Goal: Task Accomplishment & Management: Use online tool/utility

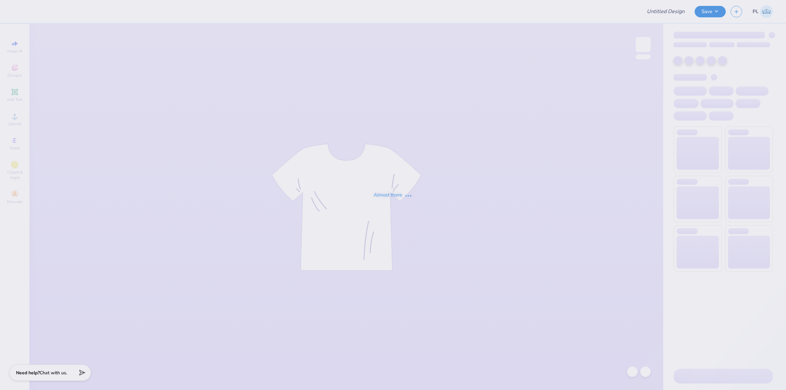
type input "rush 2"
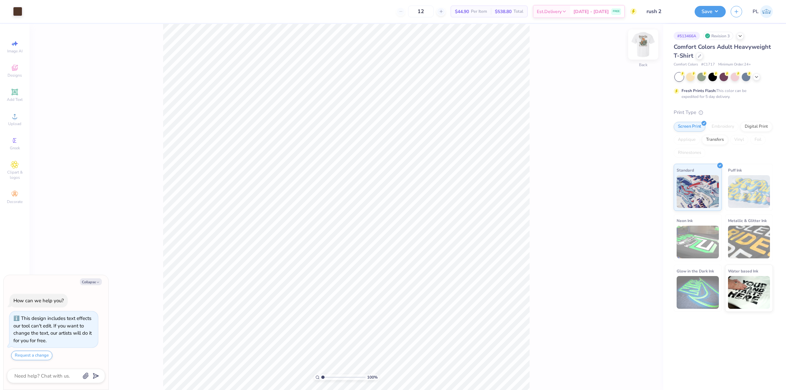
click at [641, 48] on img at bounding box center [643, 44] width 26 height 26
click at [27, 10] on div at bounding box center [29, 10] width 9 height 9
type textarea "x"
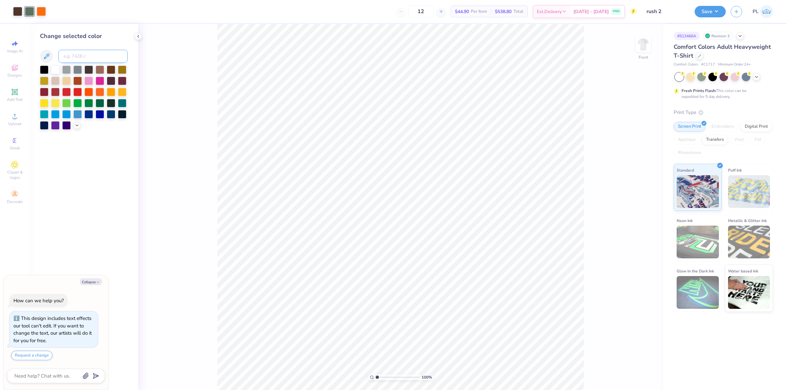
click at [78, 56] on input at bounding box center [92, 56] width 69 height 13
type input "4179 C"
click at [79, 122] on icon at bounding box center [76, 124] width 5 height 5
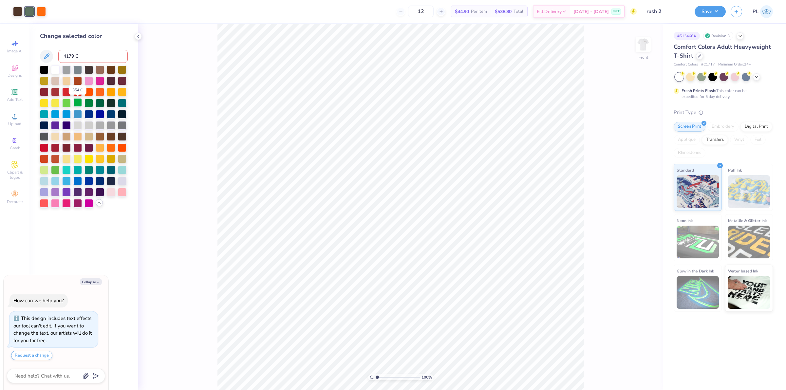
click at [75, 103] on div at bounding box center [77, 102] width 9 height 9
type textarea "x"
click at [45, 169] on div at bounding box center [44, 169] width 9 height 9
click at [58, 169] on div at bounding box center [55, 169] width 9 height 9
click at [46, 9] on div at bounding box center [41, 10] width 9 height 9
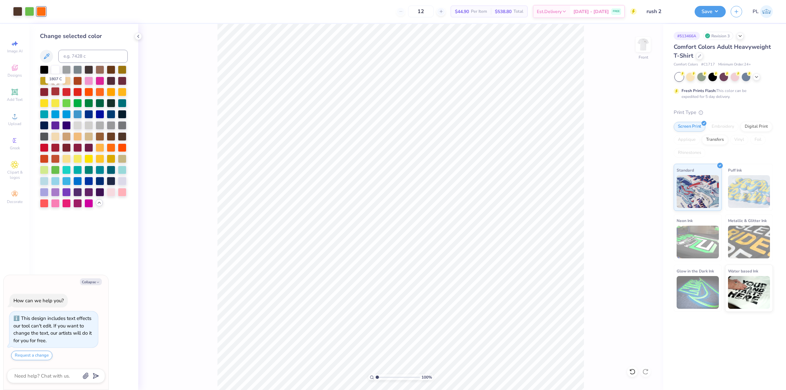
click at [53, 93] on div at bounding box center [55, 91] width 9 height 9
click at [44, 146] on div at bounding box center [44, 147] width 9 height 9
type textarea "x"
type input "2.39992570071807"
type textarea "x"
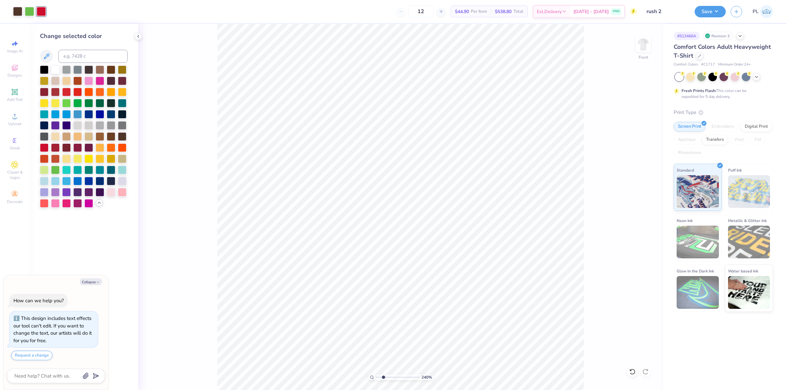
type input "2.39992570071807"
type textarea "x"
type input "1.6491337653134"
type textarea "x"
type input "1.45526442499465"
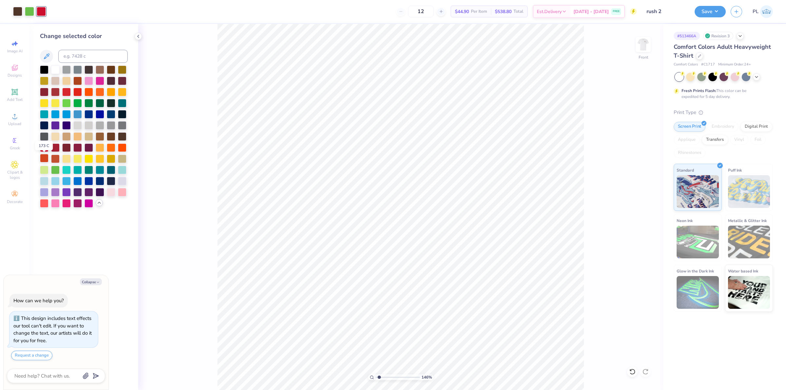
click at [44, 158] on div at bounding box center [44, 158] width 9 height 9
type textarea "x"
type input "1.45526442499465"
click at [56, 114] on div at bounding box center [55, 113] width 9 height 9
type textarea "x"
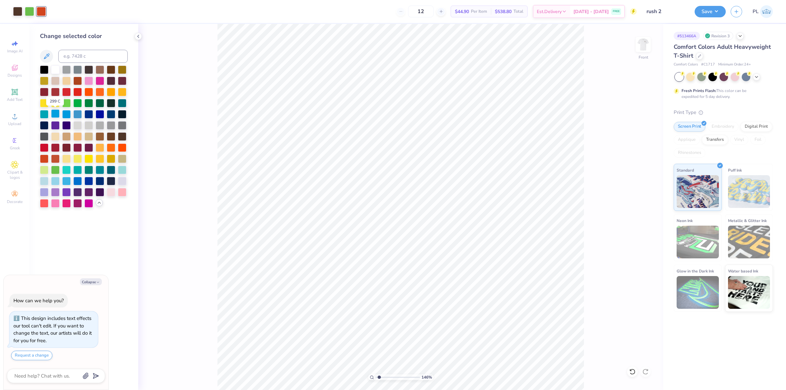
type input "1.45526442499465"
click at [76, 181] on div at bounding box center [77, 180] width 9 height 9
type textarea "x"
type input "1.45526442499465"
type textarea "x"
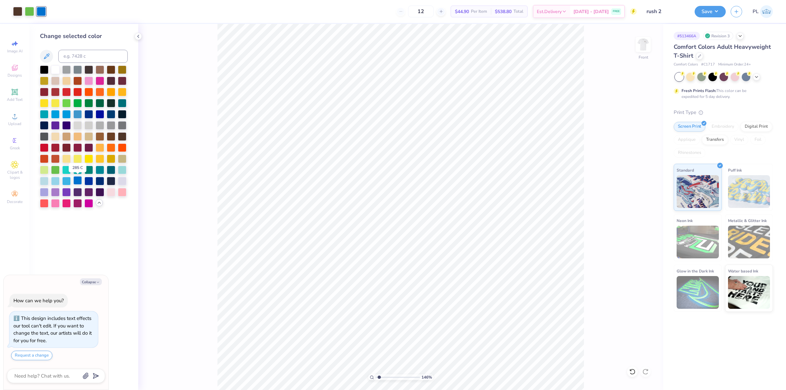
type input "1.45526442499465"
click at [15, 11] on div at bounding box center [17, 10] width 9 height 9
type textarea "x"
type input "1.45526442499465"
click at [52, 91] on div at bounding box center [55, 91] width 9 height 9
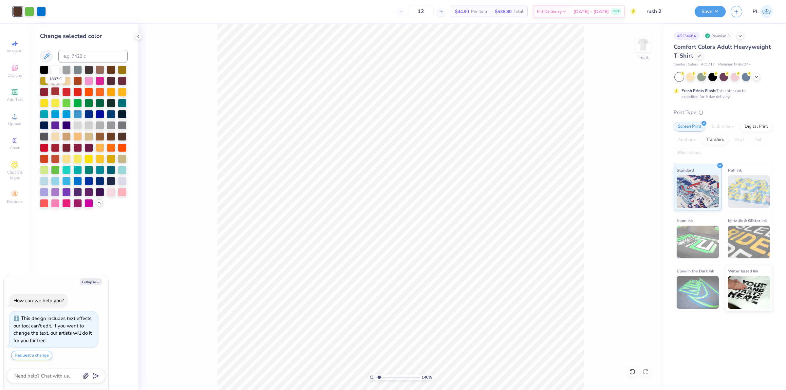
type textarea "x"
type input "1.45526442499465"
click at [41, 92] on div at bounding box center [44, 91] width 9 height 9
type textarea "x"
type input "1.45526442499465"
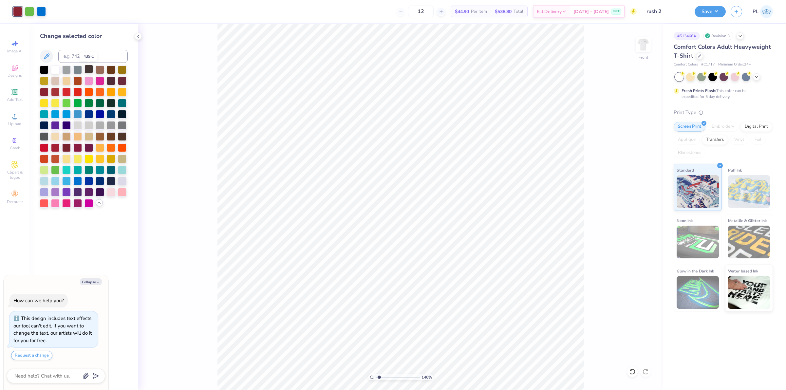
click at [89, 69] on div at bounding box center [89, 69] width 9 height 9
type textarea "x"
type input "1.45526442499465"
click at [29, 10] on div at bounding box center [29, 10] width 9 height 9
type textarea "x"
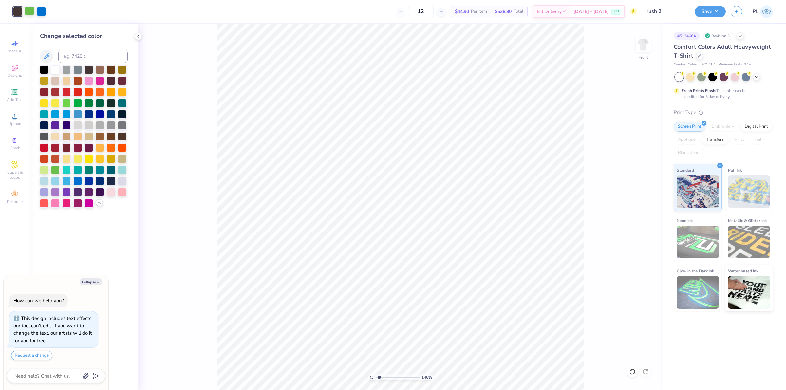
type input "1.45526442499465"
click at [82, 57] on input at bounding box center [92, 56] width 69 height 13
type input "577"
type textarea "x"
type input "1.45526442499465"
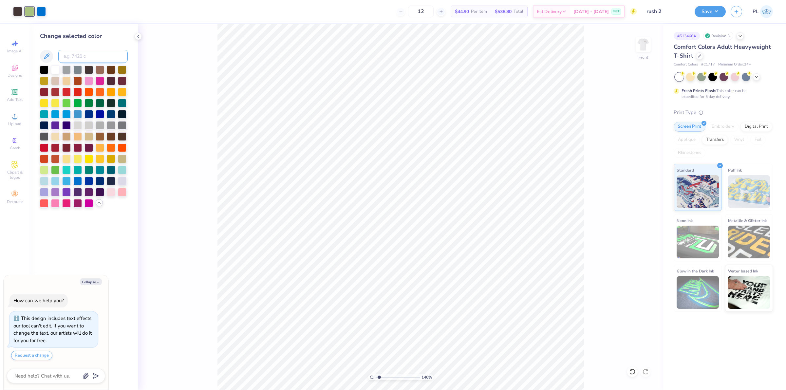
type textarea "x"
type input "1.45526442499465"
type input "576"
type textarea "x"
type input "1.45526442499465"
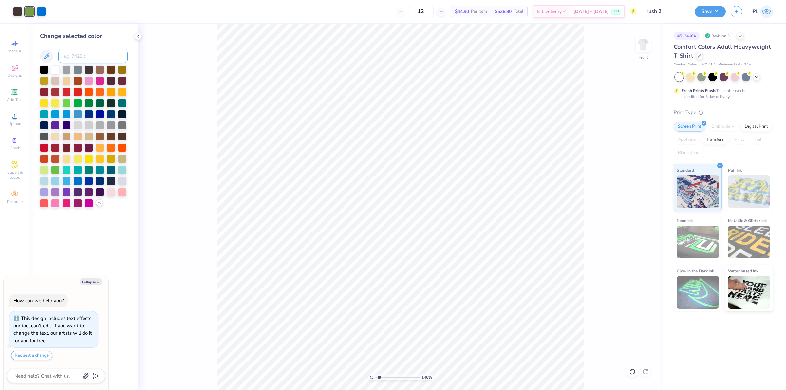
type textarea "x"
type input "1.45526442499465"
type input "577"
type textarea "x"
type input "1.45526442499465"
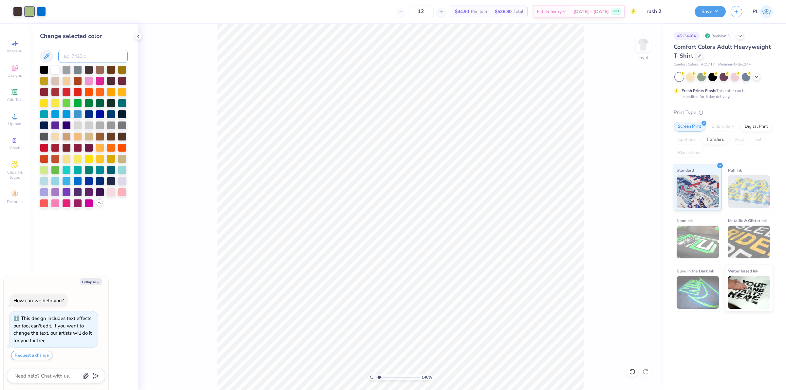
type textarea "x"
type input "1.45526442499465"
click at [18, 10] on div at bounding box center [17, 10] width 9 height 9
type textarea "x"
type input "1.45526442499465"
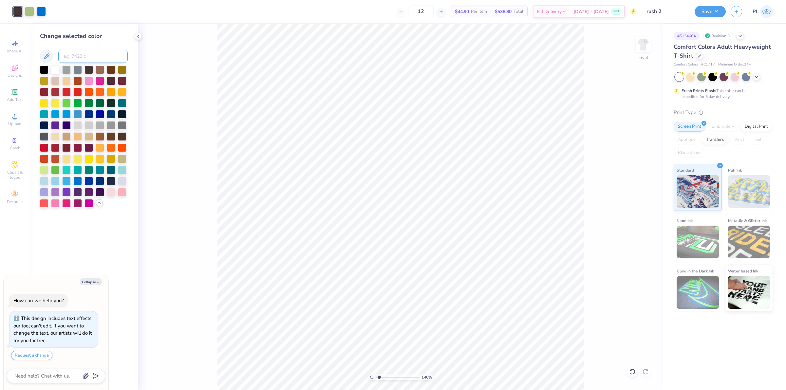
click at [73, 58] on input at bounding box center [92, 56] width 69 height 13
click at [122, 136] on div at bounding box center [122, 136] width 9 height 9
type textarea "x"
type input "1.45526442499465"
type textarea "x"
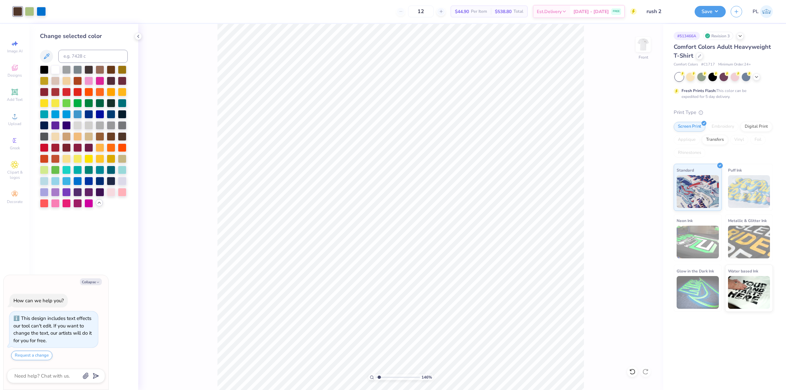
type input "1.45526442499465"
type textarea "x"
type input "1.45526442499465"
click at [42, 10] on div at bounding box center [41, 10] width 9 height 9
type textarea "x"
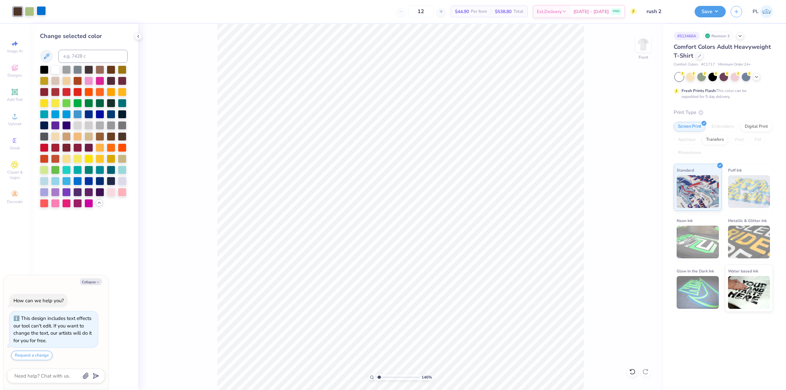
type input "1.45526442499465"
click at [76, 58] on input at bounding box center [92, 56] width 69 height 13
type input "645"
type textarea "x"
type input "1.45526442499465"
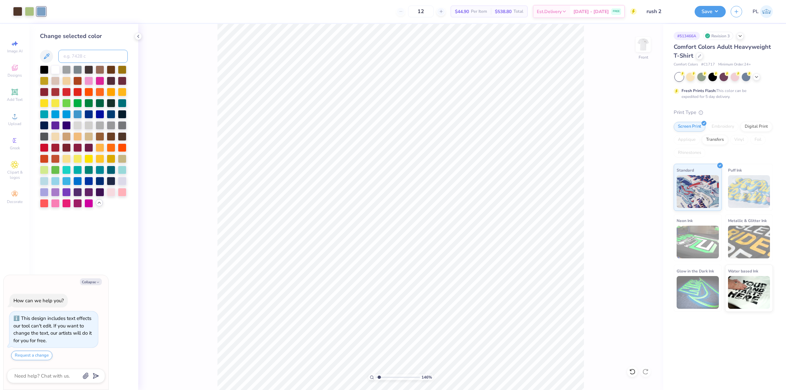
type textarea "x"
type input "1.45526442499465"
click at [45, 202] on div at bounding box center [44, 203] width 9 height 9
type textarea "x"
type input "1.45526442499465"
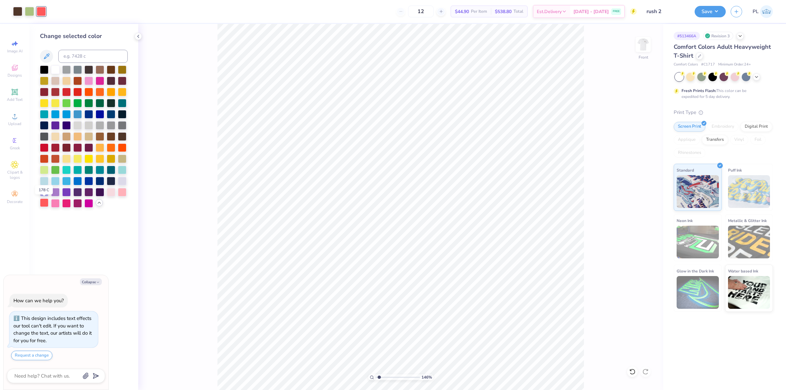
type textarea "x"
type input "1.45526442499465"
click at [89, 55] on input at bounding box center [92, 56] width 69 height 13
type input "7418"
type textarea "x"
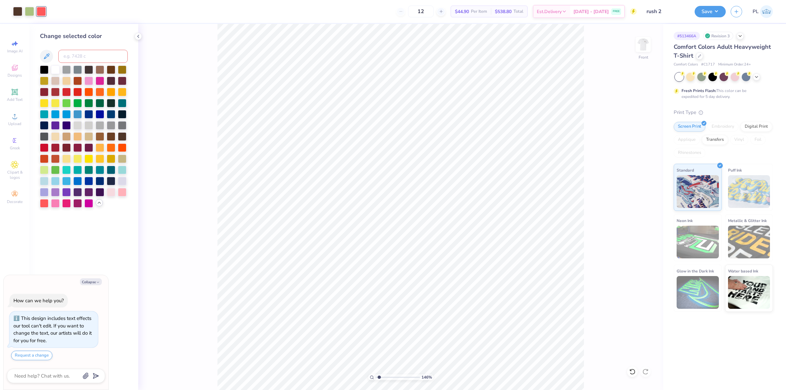
type input "1.45526442499465"
type textarea "x"
type input "1.45526442499465"
click at [69, 55] on input at bounding box center [92, 56] width 69 height 13
type input "645"
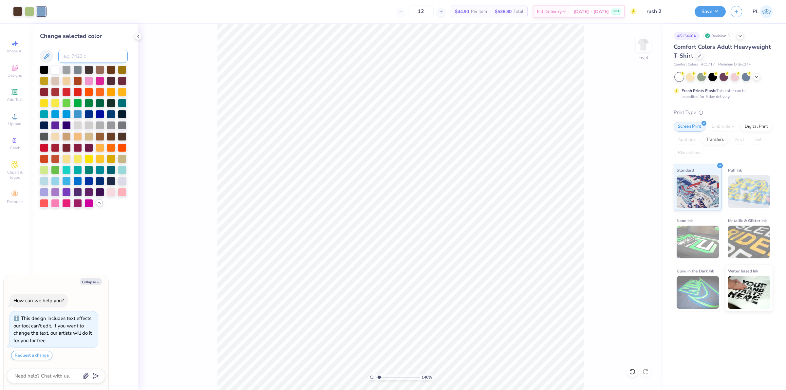
type textarea "x"
type input "1.45526442499465"
type textarea "x"
type input "1.45526442499465"
type textarea "x"
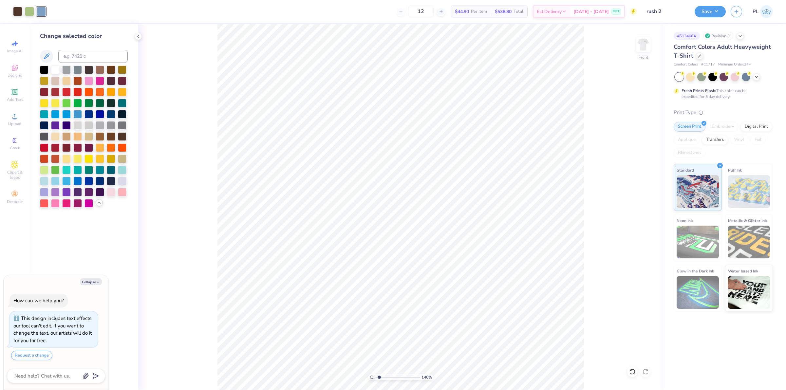
type input "1.45526442499465"
type textarea "x"
type input "1.6491337653134"
click at [641, 48] on img at bounding box center [643, 44] width 26 height 26
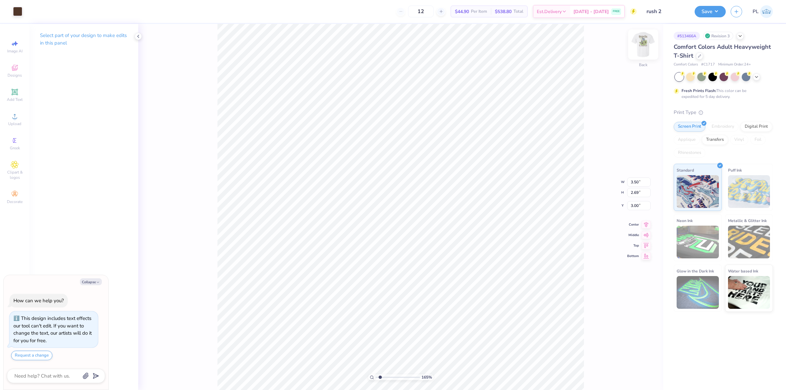
click at [644, 46] on img at bounding box center [643, 44] width 26 height 26
type textarea "x"
type input "1"
click at [717, 9] on button "Save" at bounding box center [710, 10] width 31 height 11
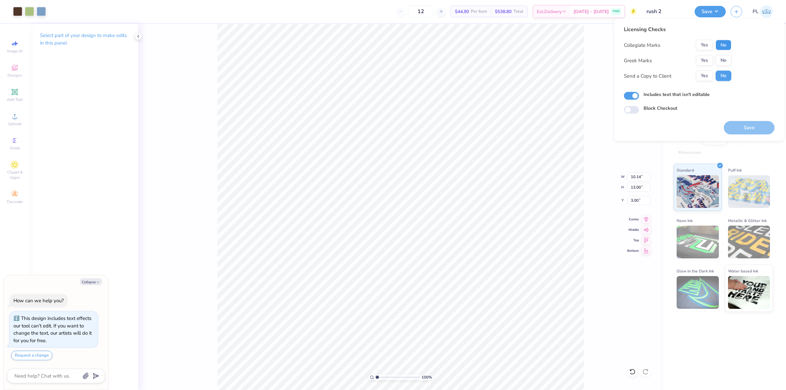
click at [728, 44] on button "No" at bounding box center [724, 45] width 16 height 10
click at [708, 61] on button "Yes" at bounding box center [704, 60] width 17 height 10
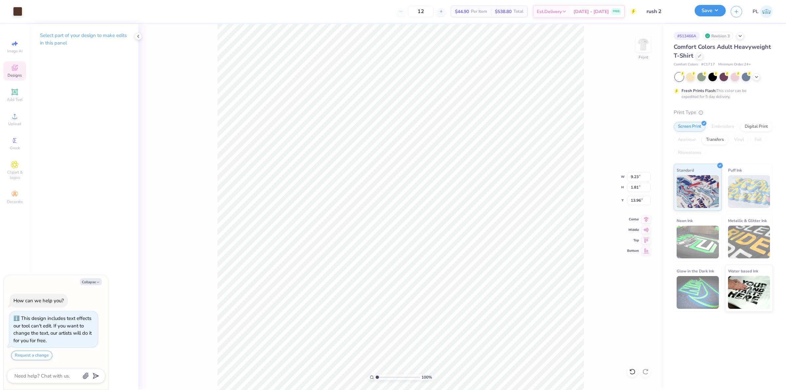
click at [705, 11] on button "Save" at bounding box center [710, 10] width 31 height 11
click at [705, 15] on button "Save" at bounding box center [710, 10] width 31 height 11
click at [710, 12] on button "Save" at bounding box center [710, 10] width 31 height 11
type textarea "x"
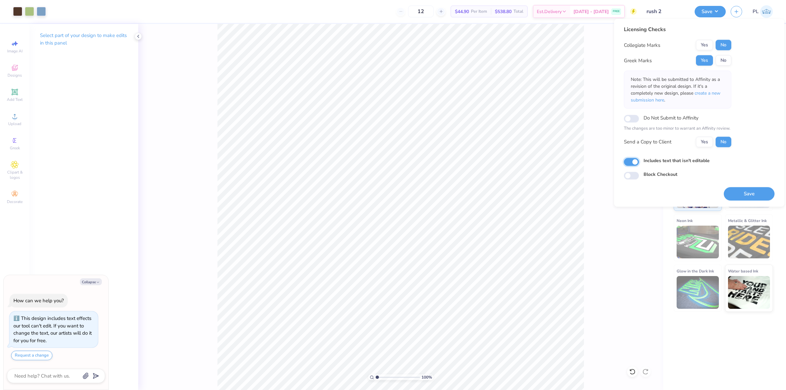
click at [634, 163] on input "Includes text that isn't editable" at bounding box center [631, 162] width 15 height 8
checkbox input "false"
click at [759, 191] on button "Save" at bounding box center [749, 193] width 51 height 13
type textarea "x"
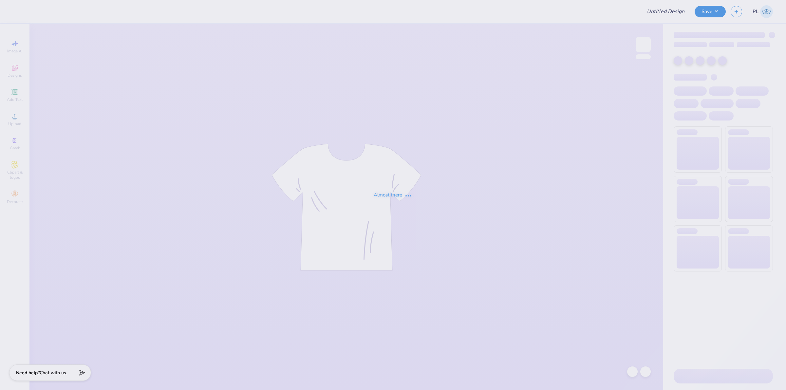
type input "G Phi Crescent Cakes"
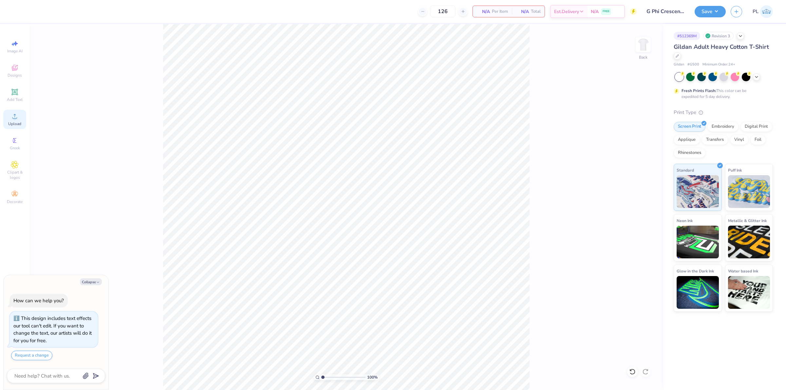
click at [11, 125] on span "Upload" at bounding box center [14, 123] width 13 height 5
click at [15, 120] on icon at bounding box center [15, 116] width 8 height 8
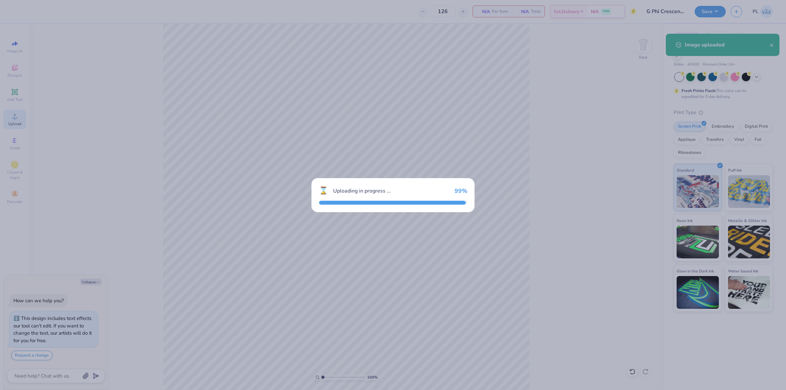
type textarea "x"
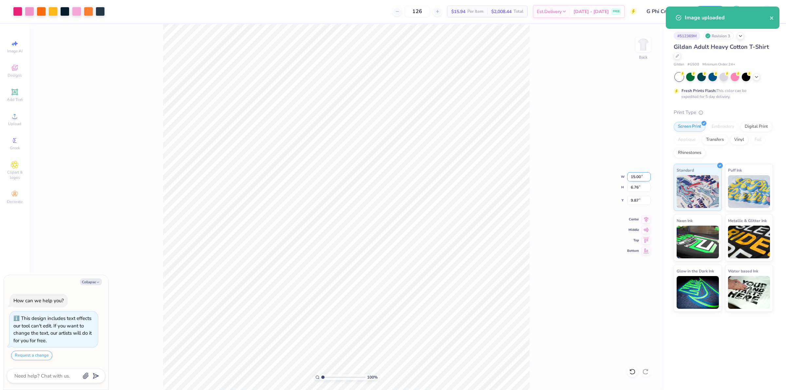
drag, startPoint x: 631, startPoint y: 176, endPoint x: 644, endPoint y: 176, distance: 13.4
click at [644, 176] on input "15.00" at bounding box center [639, 176] width 24 height 9
type input "12"
type textarea "x"
type input "12.00"
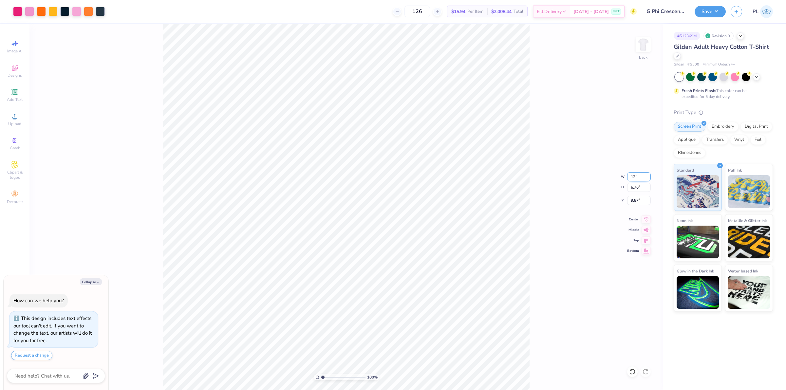
type input "5.41"
drag, startPoint x: 631, startPoint y: 202, endPoint x: 644, endPoint y: 199, distance: 13.8
click at [644, 199] on input "10.55" at bounding box center [639, 200] width 24 height 9
type input "3"
click at [639, 190] on input "5.41" at bounding box center [639, 187] width 24 height 9
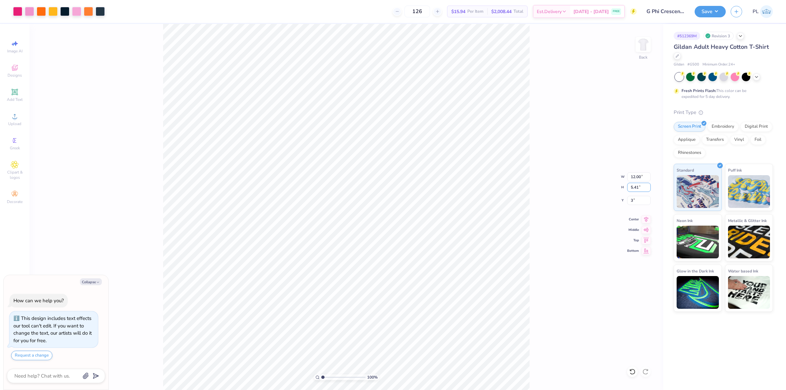
type textarea "x"
type input "3.00"
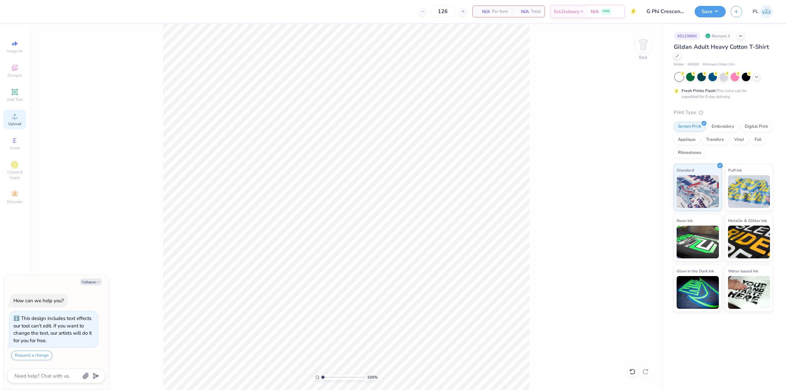
click at [11, 115] on icon at bounding box center [15, 116] width 8 height 8
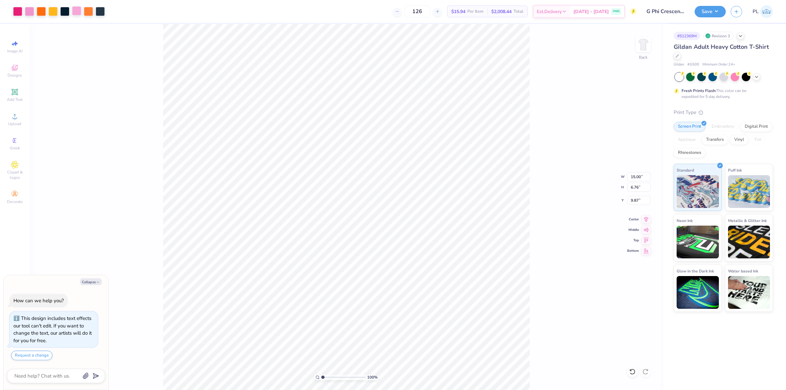
click at [74, 10] on div at bounding box center [76, 10] width 9 height 9
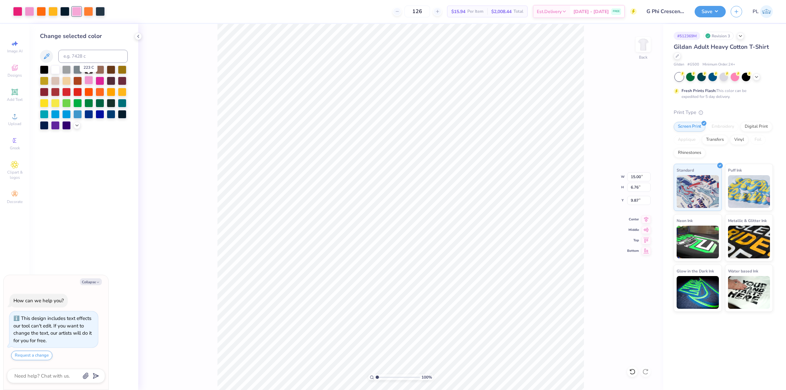
click at [92, 83] on div at bounding box center [89, 80] width 9 height 9
click at [75, 10] on div at bounding box center [76, 10] width 9 height 9
drag, startPoint x: 99, startPoint y: 89, endPoint x: 132, endPoint y: 78, distance: 34.3
click at [132, 78] on div "Change selected color" at bounding box center [83, 207] width 109 height 366
click at [79, 123] on icon at bounding box center [76, 124] width 5 height 5
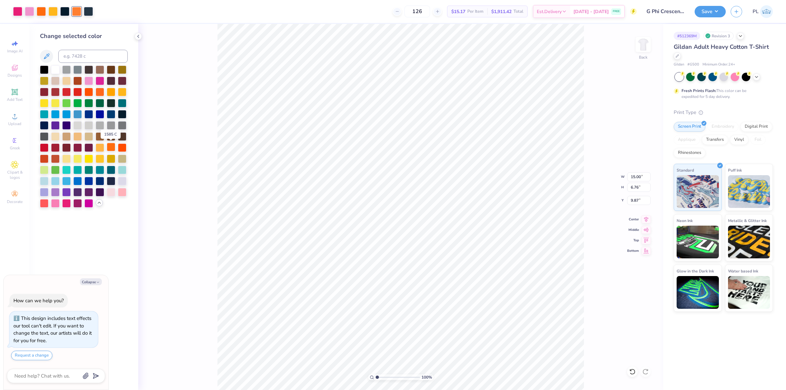
click at [114, 146] on div at bounding box center [111, 147] width 9 height 9
click at [79, 10] on div at bounding box center [76, 10] width 9 height 9
click at [124, 116] on div at bounding box center [122, 113] width 9 height 9
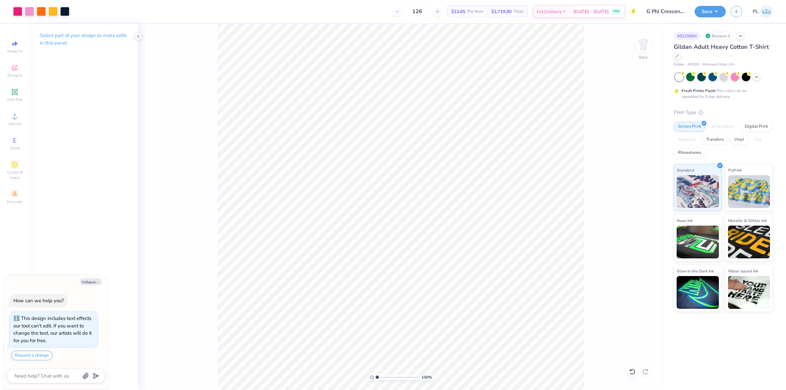
type textarea "x"
click at [633, 177] on input "15.00" at bounding box center [639, 176] width 24 height 9
click at [642, 175] on input "15.00" at bounding box center [639, 176] width 24 height 9
drag, startPoint x: 630, startPoint y: 174, endPoint x: 646, endPoint y: 173, distance: 16.5
click at [646, 173] on input "15.00" at bounding box center [639, 176] width 24 height 9
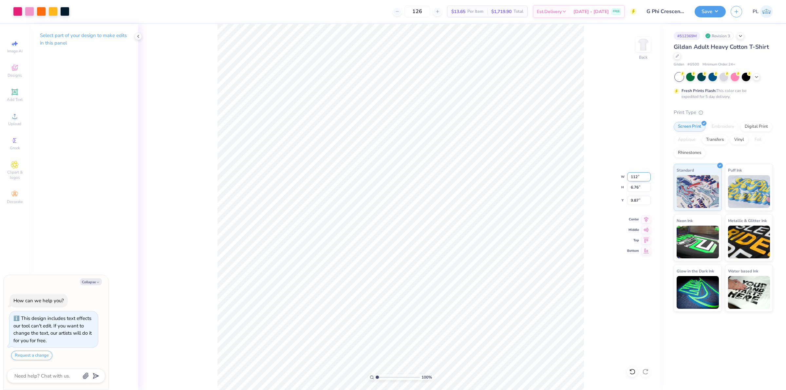
type input "112"
type textarea "x"
type input "12"
type textarea "x"
type input "12.00"
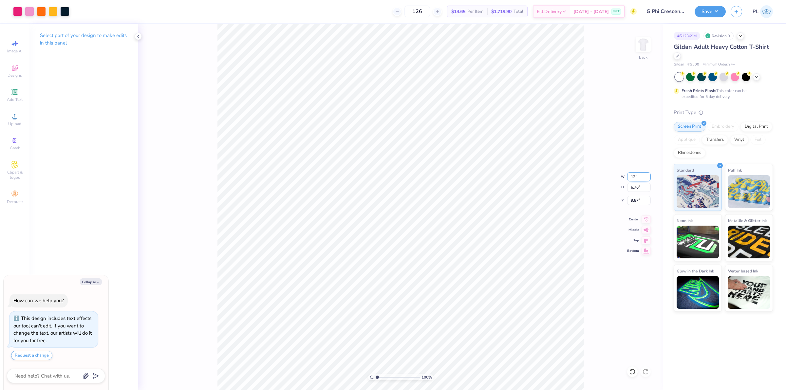
type input "5.40"
drag, startPoint x: 631, startPoint y: 202, endPoint x: 643, endPoint y: 201, distance: 11.9
click at [643, 201] on input "10.55" at bounding box center [639, 200] width 24 height 9
type input "3"
type textarea "x"
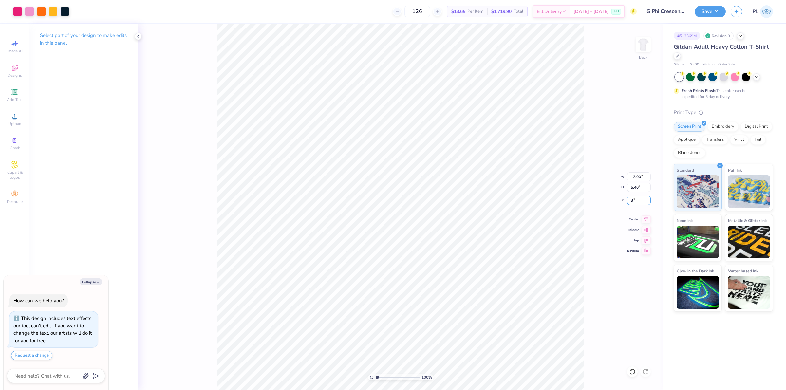
type input "3.00"
click at [710, 5] on button "Save" at bounding box center [710, 10] width 31 height 11
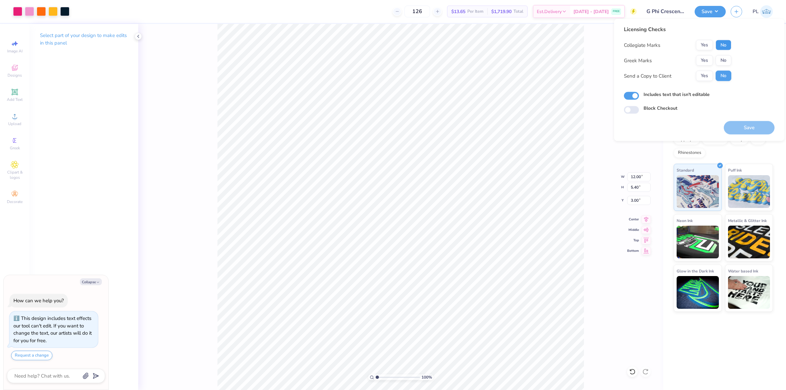
click at [724, 46] on button "No" at bounding box center [724, 45] width 16 height 10
click at [704, 59] on button "Yes" at bounding box center [704, 60] width 17 height 10
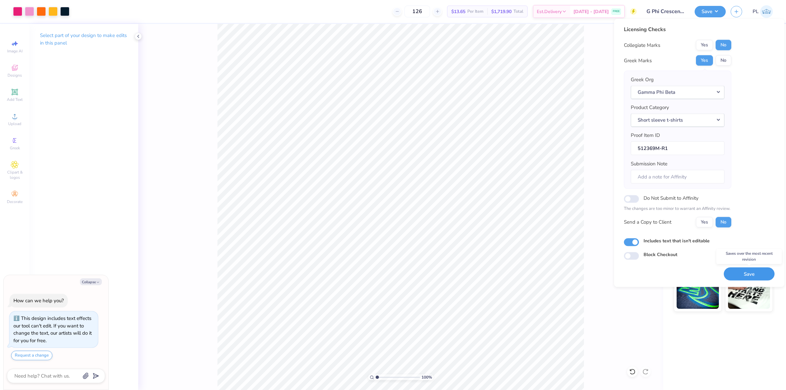
click at [739, 277] on button "Save" at bounding box center [749, 273] width 51 height 13
type textarea "x"
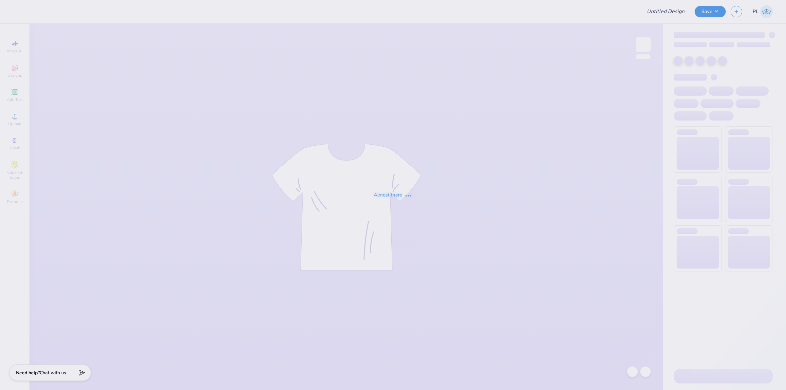
type input "[PERSON_NAME] : The College of [US_STATE]"
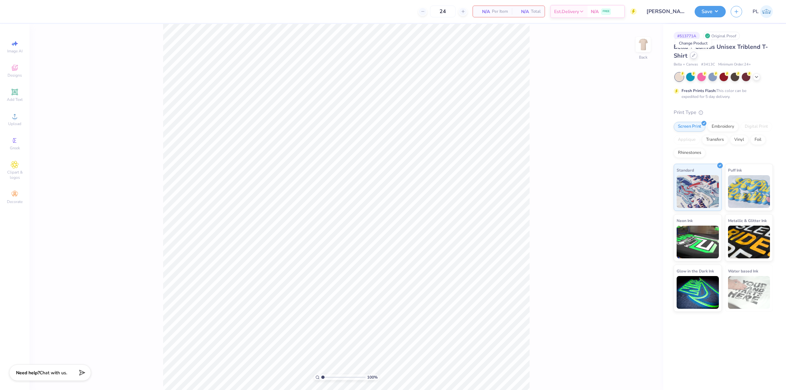
click at [692, 56] on icon at bounding box center [693, 55] width 3 height 3
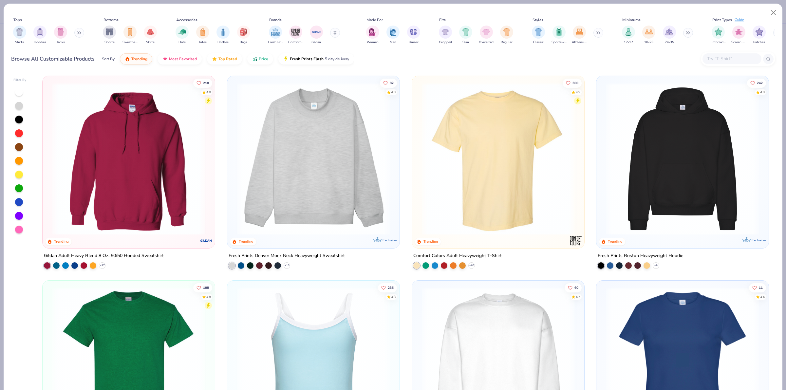
click at [710, 55] on input "text" at bounding box center [732, 59] width 50 height 8
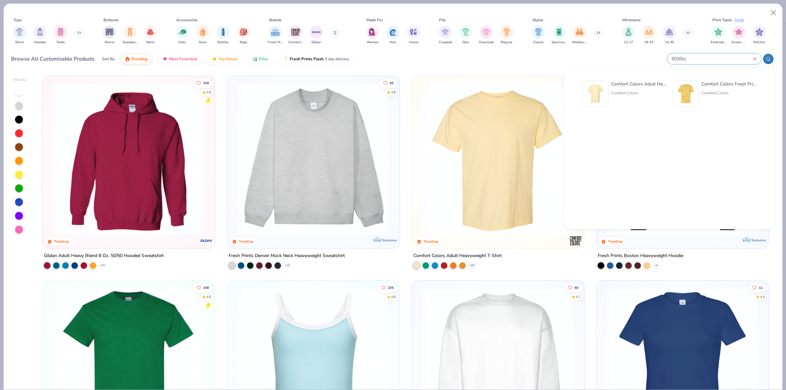
type input "6030cc"
click at [633, 84] on div "Comfort Colors Adult Heavyweight RS Pocket T-Shirt" at bounding box center [638, 84] width 55 height 7
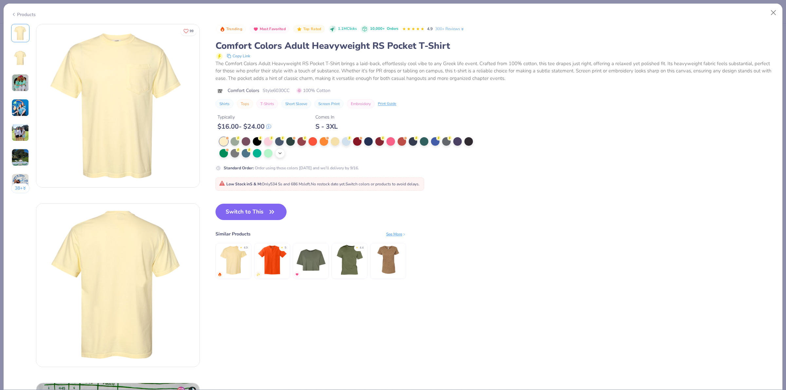
click at [282, 153] on icon at bounding box center [279, 153] width 5 height 5
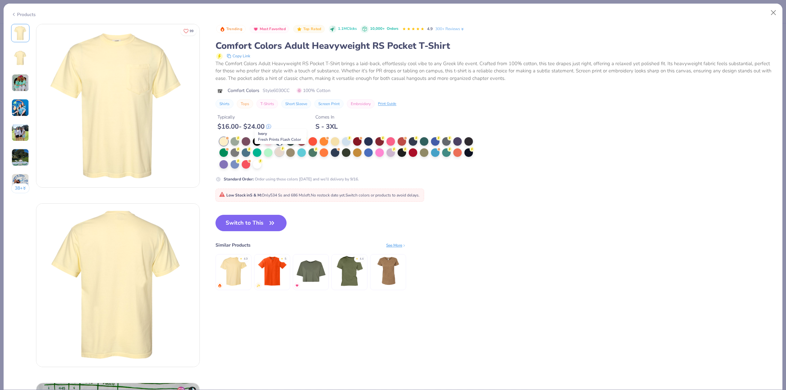
click at [280, 153] on div at bounding box center [279, 152] width 9 height 9
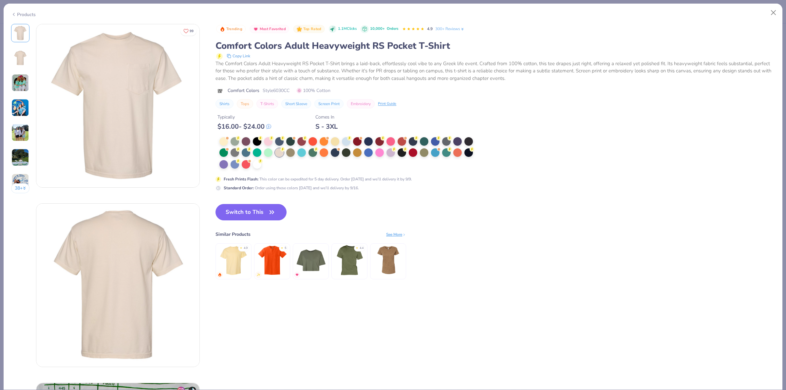
click at [117, 121] on img at bounding box center [117, 105] width 163 height 163
click at [120, 100] on img at bounding box center [117, 105] width 163 height 163
click at [243, 217] on button "Switch to This" at bounding box center [251, 212] width 71 height 16
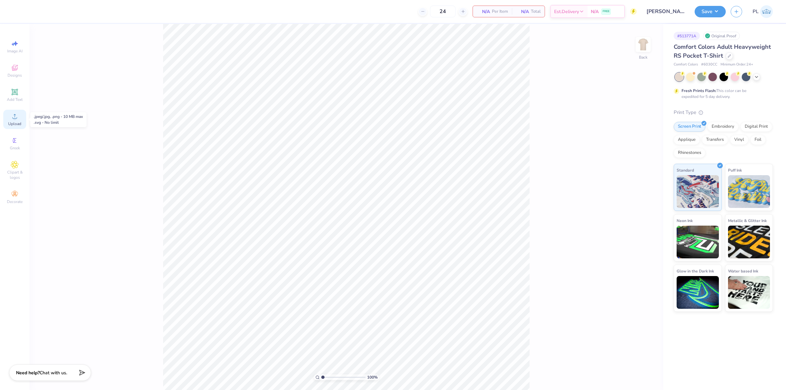
click at [16, 122] on span "Upload" at bounding box center [14, 123] width 13 height 5
click at [648, 50] on img at bounding box center [643, 44] width 26 height 26
click at [15, 121] on span "Upload" at bounding box center [14, 123] width 13 height 5
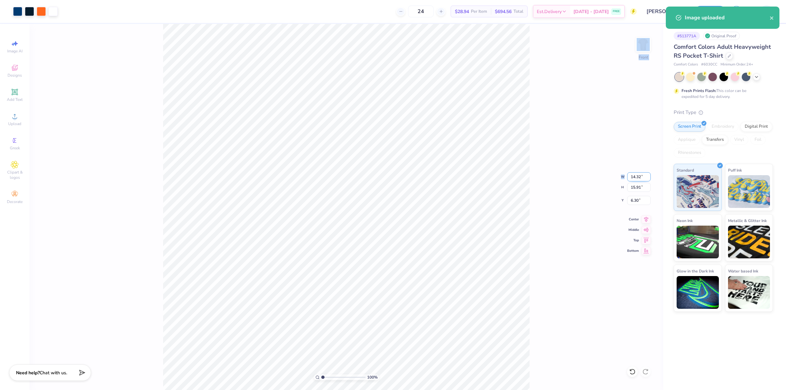
drag, startPoint x: 625, startPoint y: 180, endPoint x: 643, endPoint y: 176, distance: 18.4
click at [643, 176] on div "100 % Front W 14.32 14.32 " H 15.91 15.91 " Y 6.30 6.30 " Center Middle Top Bot…" at bounding box center [346, 207] width 634 height 366
click at [643, 176] on div "100 % Front W 14.32 H 15.91 Y 6.30 Center Middle Top Bottom" at bounding box center [346, 207] width 634 height 366
drag, startPoint x: 629, startPoint y: 176, endPoint x: 641, endPoint y: 174, distance: 12.0
click at [641, 174] on input "14.32" at bounding box center [639, 176] width 24 height 9
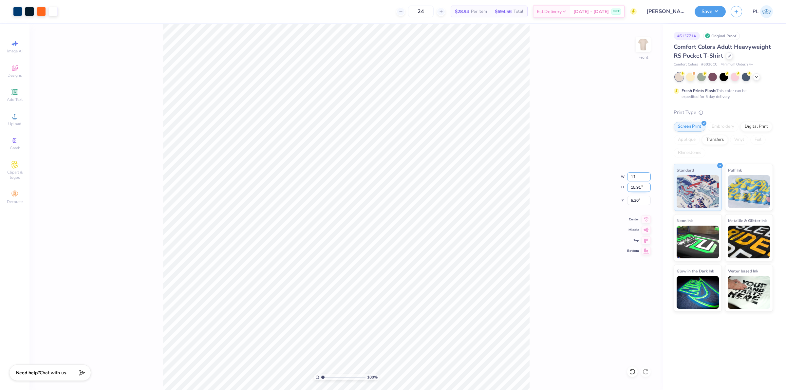
type input "11.00"
type input "12.22"
drag, startPoint x: 628, startPoint y: 199, endPoint x: 641, endPoint y: 198, distance: 13.1
click at [641, 198] on input "8.14" at bounding box center [639, 200] width 24 height 9
click at [635, 186] on input "12.22" at bounding box center [639, 187] width 24 height 9
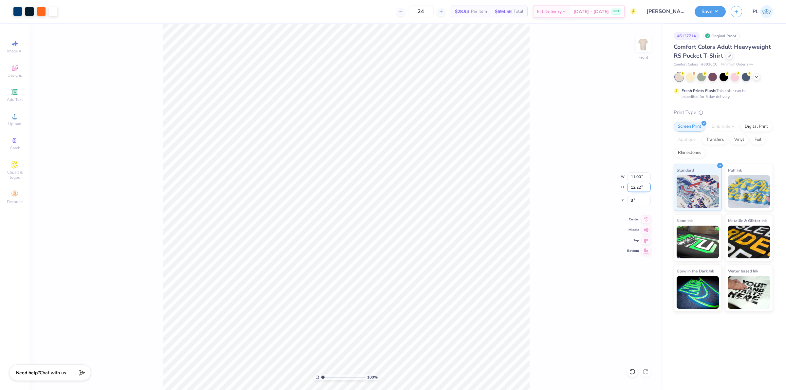
type input "3.00"
click at [534, 175] on div "100 % Front W 11.00 11.00 " H 12.22 12.22 " Y 3.00 3.00 " Center Middle Top Bot…" at bounding box center [346, 207] width 634 height 366
click at [556, 190] on div "100 % Front W 11.00 11.00 " H 12.22 12.22 " Y 3.00 3.00 " Center Middle Top Bot…" at bounding box center [346, 207] width 634 height 366
click at [717, 10] on button "Save" at bounding box center [710, 10] width 31 height 11
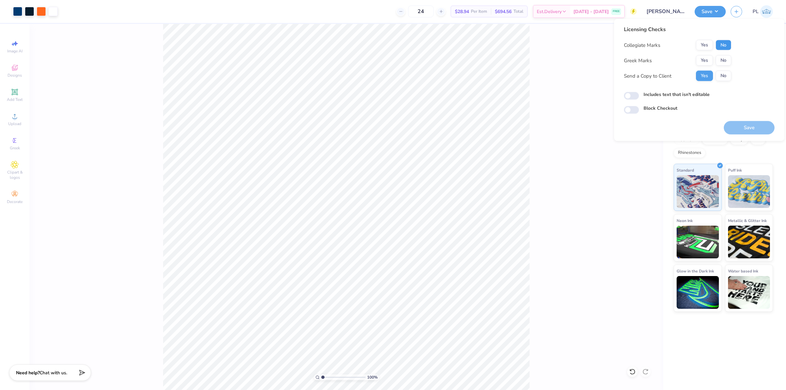
click at [723, 47] on button "No" at bounding box center [724, 45] width 16 height 10
click at [707, 62] on button "Yes" at bounding box center [704, 60] width 17 height 10
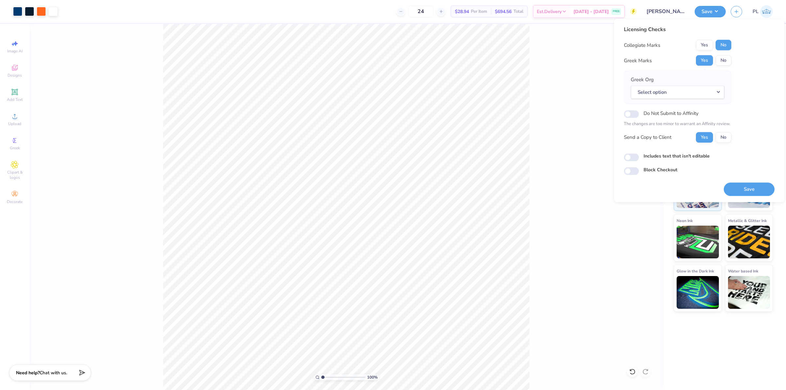
click at [667, 83] on div "Greek Org Select option" at bounding box center [678, 87] width 94 height 23
click at [672, 93] on button "Select option" at bounding box center [678, 92] width 94 height 13
click at [677, 134] on link "Kappa Delta Rho" at bounding box center [678, 138] width 88 height 11
type input "1"
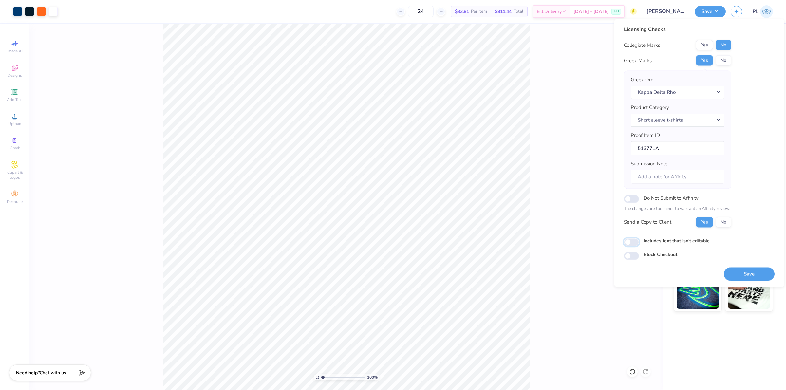
click at [634, 239] on input "Includes text that isn't editable" at bounding box center [631, 242] width 15 height 8
checkbox input "true"
click at [758, 274] on button "Save" at bounding box center [749, 273] width 51 height 13
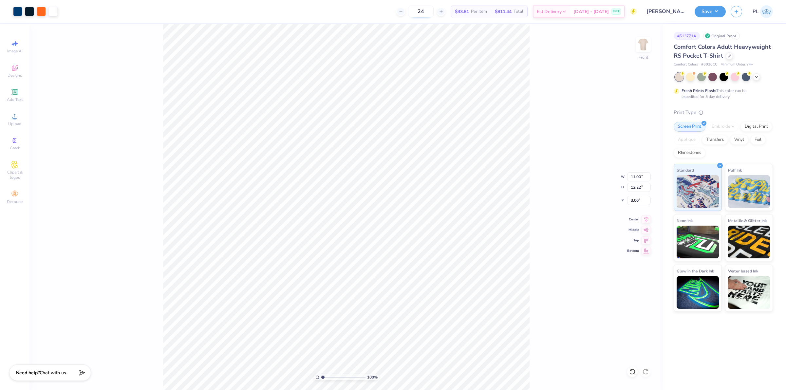
type input "1"
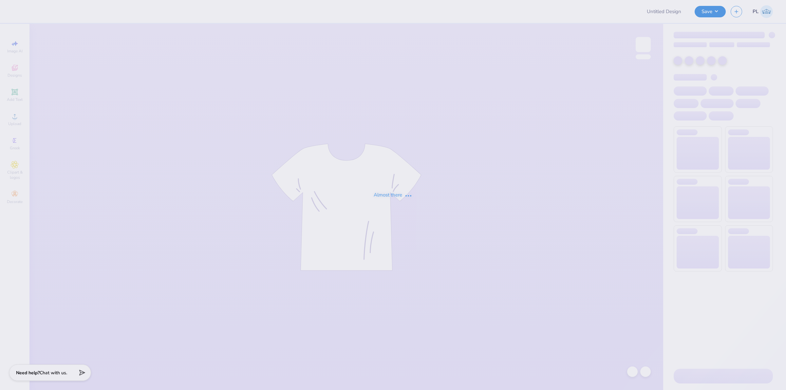
type input "[PERSON_NAME] : The College of [US_STATE]"
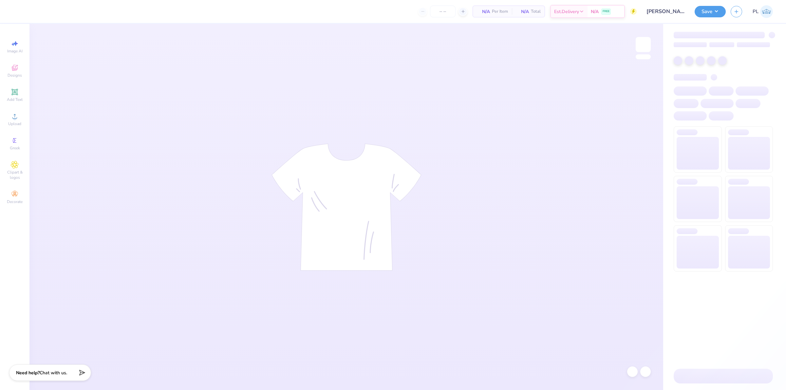
type input "24"
